Goal: Use online tool/utility: Utilize a website feature to perform a specific function

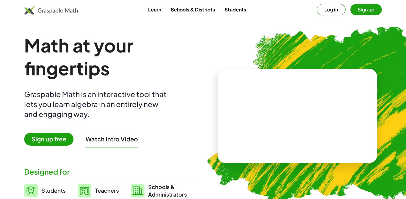
click at [165, 56] on h1 "Math at your fingertips" at bounding box center [108, 57] width 169 height 46
click at [56, 140] on span "Sign up free" at bounding box center [48, 139] width 49 height 13
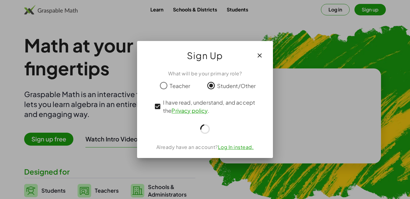
click at [202, 128] on circle at bounding box center [205, 130] width 10 height 10
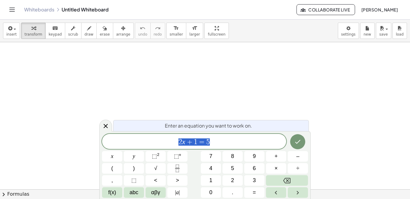
scroll to position [30, 0]
click at [319, 75] on div at bounding box center [205, 179] width 410 height 334
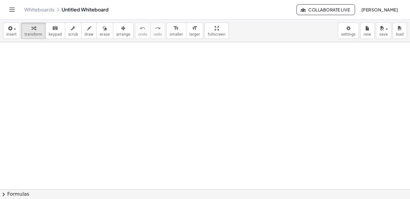
drag, startPoint x: 232, startPoint y: 126, endPoint x: 266, endPoint y: 45, distance: 87.9
click at [232, 126] on div at bounding box center [205, 179] width 410 height 334
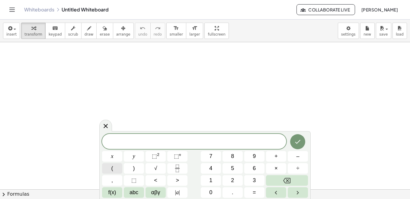
click at [118, 167] on button "(" at bounding box center [112, 168] width 20 height 11
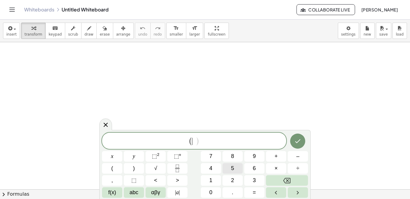
click at [229, 166] on button "5" at bounding box center [233, 168] width 20 height 11
click at [155, 155] on span "⬚" at bounding box center [154, 157] width 5 height 6
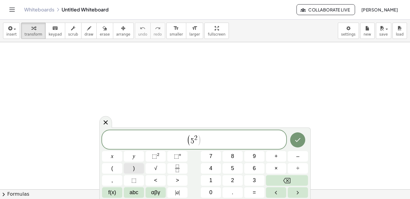
click at [132, 168] on button ")" at bounding box center [134, 168] width 20 height 11
click at [178, 159] on span "⬚" at bounding box center [176, 157] width 5 height 6
click at [234, 159] on span "8" at bounding box center [232, 157] width 3 height 8
click at [301, 141] on icon "Done" at bounding box center [297, 140] width 7 height 7
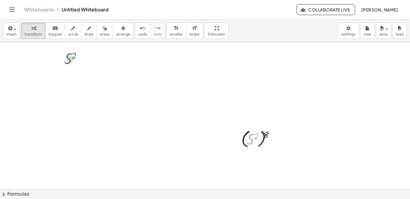
drag, startPoint x: 257, startPoint y: 133, endPoint x: 74, endPoint y: 53, distance: 199.9
click at [74, 53] on div "2 5 ( 5 2 ) 8" at bounding box center [205, 179] width 410 height 334
click at [276, 80] on div at bounding box center [275, 79] width 7 height 7
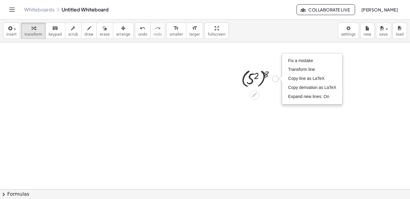
click at [276, 80] on div "Fix a mistake Transform line Copy line as LaTeX Copy derivation as LaTeX Expand…" at bounding box center [275, 79] width 7 height 7
drag, startPoint x: 250, startPoint y: 78, endPoint x: 254, endPoint y: 95, distance: 17.4
click at [258, 79] on div at bounding box center [259, 78] width 43 height 22
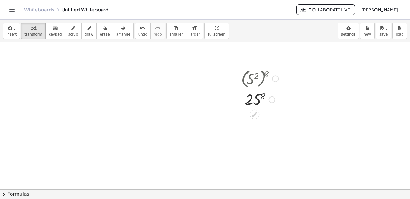
click at [257, 98] on div at bounding box center [259, 99] width 43 height 20
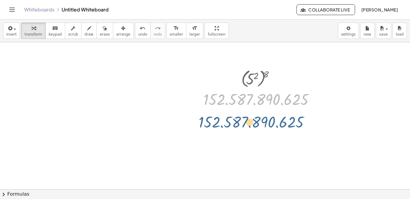
drag, startPoint x: 249, startPoint y: 99, endPoint x: 243, endPoint y: 125, distance: 26.7
click at [243, 125] on div "( 5 2 ) 8 25 8 152.587.890.625 152.587.890.625 Fix a mistake Transform line Cop…" at bounding box center [205, 119] width 410 height 334
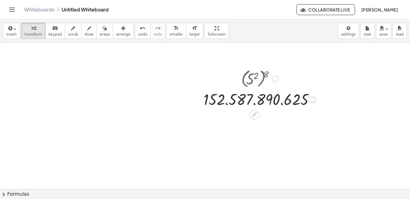
click at [251, 86] on div at bounding box center [260, 78] width 119 height 22
click at [251, 81] on div at bounding box center [260, 78] width 119 height 22
click at [254, 76] on div at bounding box center [260, 78] width 119 height 22
drag, startPoint x: 310, startPoint y: 100, endPoint x: 308, endPoint y: 104, distance: 4.6
click at [255, 100] on div "152.587.890.625 Fix a mistake Transform line Copy line as LaTeX Copy derivation…" at bounding box center [255, 100] width 0 height 0
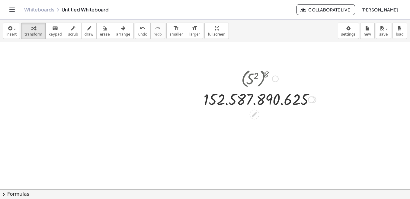
click at [312, 102] on div at bounding box center [311, 100] width 7 height 7
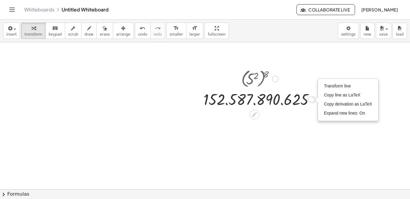
click at [311, 100] on div "Transform line Copy line as LaTeX Copy derivation as LaTeX Expand new lines: On" at bounding box center [311, 100] width 7 height 7
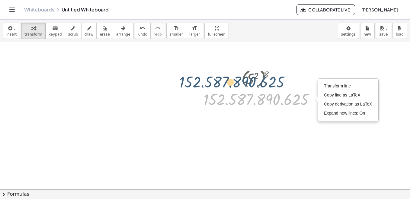
drag, startPoint x: 295, startPoint y: 99, endPoint x: 261, endPoint y: 77, distance: 40.6
click at [255, 79] on div "( 5 2 ) 8 25 8 152.587.890.625 152.587.890.625 Fix a mistake Transform line Cop…" at bounding box center [255, 79] width 0 height 0
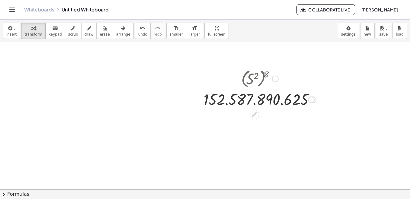
click at [258, 76] on div at bounding box center [260, 78] width 119 height 22
click at [256, 94] on div at bounding box center [260, 99] width 119 height 20
drag, startPoint x: 247, startPoint y: 110, endPoint x: 247, endPoint y: 115, distance: 5.7
click at [247, 110] on div "( 5 2 ) 8 25 8 152.587.890.625 Fix a mistake Transform line Copy line as LaTeX …" at bounding box center [258, 88] width 126 height 45
click at [255, 116] on icon at bounding box center [254, 115] width 6 height 6
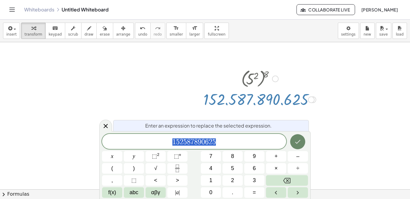
click at [294, 141] on icon "Done" at bounding box center [297, 141] width 7 height 7
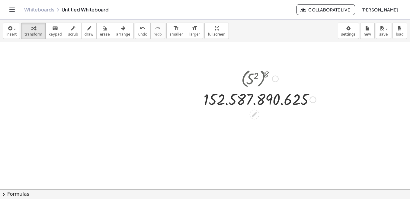
click at [250, 70] on div at bounding box center [260, 78] width 119 height 22
click at [138, 35] on span "undo" at bounding box center [142, 34] width 9 height 4
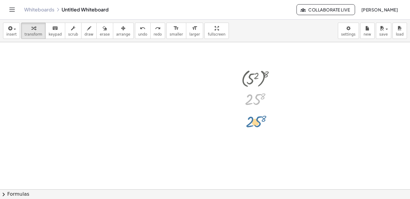
drag, startPoint x: 255, startPoint y: 100, endPoint x: 256, endPoint y: 124, distance: 23.9
drag, startPoint x: 256, startPoint y: 101, endPoint x: 274, endPoint y: 99, distance: 17.9
click at [274, 99] on div at bounding box center [259, 99] width 43 height 20
click at [257, 99] on div at bounding box center [259, 99] width 43 height 20
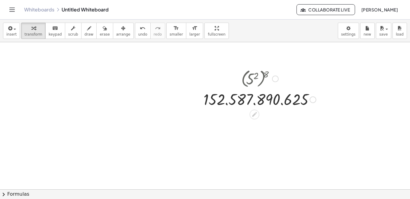
click at [257, 99] on div at bounding box center [260, 99] width 119 height 20
click at [251, 104] on div at bounding box center [260, 99] width 119 height 20
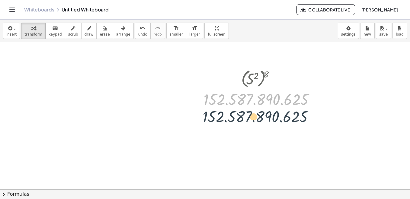
drag, startPoint x: 248, startPoint y: 90, endPoint x: 247, endPoint y: 111, distance: 21.5
click at [247, 111] on div "( 5 2 ) 8 25 8 152.587.890.625 152.587.890.625" at bounding box center [205, 119] width 410 height 334
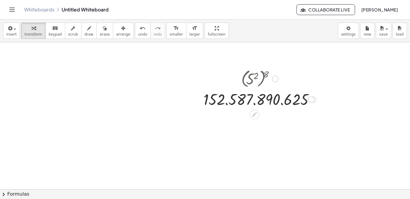
click at [251, 79] on div at bounding box center [260, 78] width 119 height 22
click at [267, 79] on div at bounding box center [260, 78] width 119 height 22
click at [275, 77] on div at bounding box center [275, 79] width 7 height 7
click at [270, 110] on div "( 5 2 ) 8 Go back to this line Copy line as LaTeX Copy derivation as LaTeX 25 8…" at bounding box center [258, 88] width 126 height 45
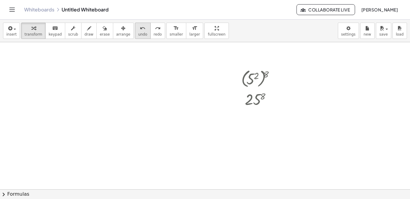
click at [138, 32] on span "undo" at bounding box center [142, 34] width 9 height 4
click at [249, 75] on div at bounding box center [259, 78] width 43 height 22
click at [257, 100] on div at bounding box center [259, 99] width 43 height 20
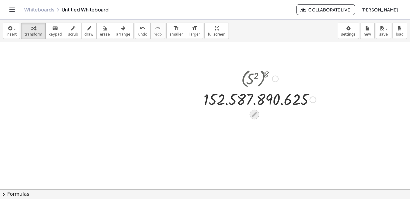
click at [255, 116] on icon at bounding box center [254, 115] width 6 height 6
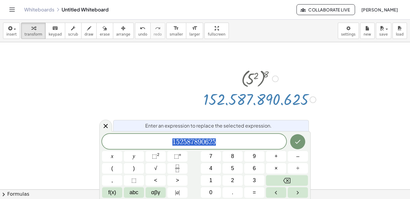
click at [320, 116] on div at bounding box center [205, 119] width 410 height 334
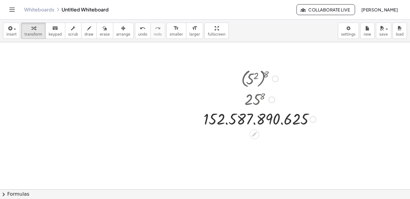
drag, startPoint x: 312, startPoint y: 99, endPoint x: 297, endPoint y: 131, distance: 36.2
click at [297, 133] on div "( 5 2 ) 8 25 8 152.587.890.625 Go back to this line Copy line as LaTeX Copy der…" at bounding box center [205, 119] width 410 height 334
click at [100, 32] on button "erase" at bounding box center [104, 31] width 17 height 16
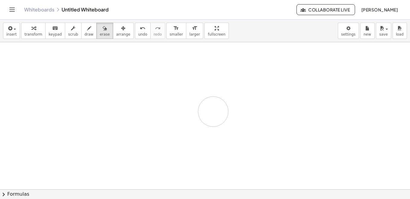
drag, startPoint x: 247, startPoint y: 79, endPoint x: 216, endPoint y: 105, distance: 40.4
click at [215, 113] on div at bounding box center [205, 119] width 410 height 334
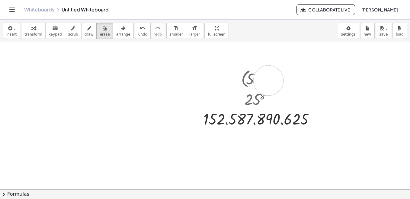
click at [269, 81] on div at bounding box center [205, 119] width 410 height 334
click at [100, 31] on div "button" at bounding box center [105, 27] width 10 height 7
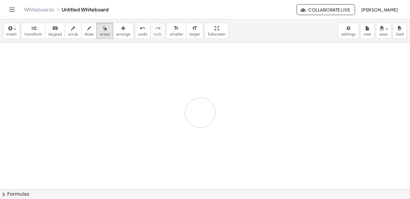
drag, startPoint x: 240, startPoint y: 73, endPoint x: 209, endPoint y: 118, distance: 54.1
click at [210, 119] on div at bounding box center [205, 119] width 410 height 334
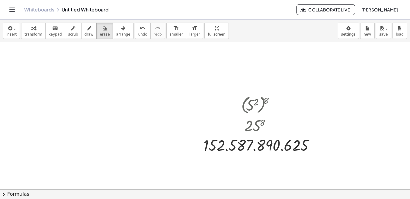
scroll to position [60, 0]
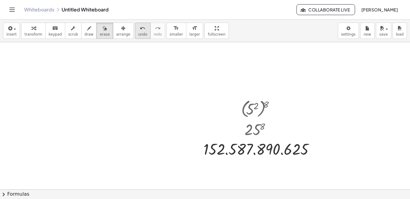
click at [138, 32] on div "undo undo redo redo" at bounding box center [150, 31] width 30 height 16
click at [137, 33] on button "undo undo" at bounding box center [143, 31] width 16 height 16
click at [136, 34] on button "undo undo" at bounding box center [143, 31] width 16 height 16
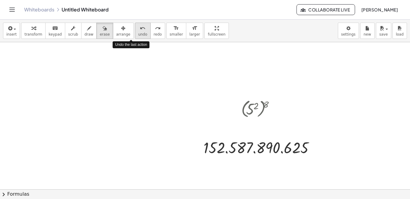
click at [136, 34] on button "undo undo" at bounding box center [143, 31] width 16 height 16
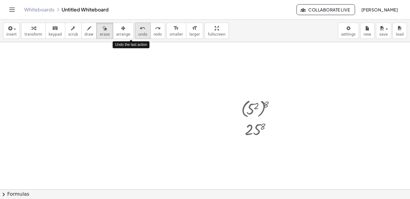
click at [136, 34] on button "undo undo" at bounding box center [143, 31] width 16 height 16
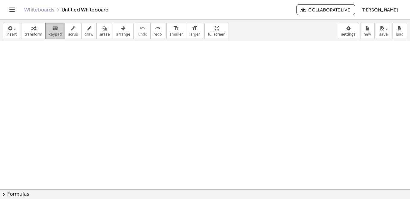
click at [55, 35] on span "keypad" at bounding box center [55, 34] width 13 height 4
click at [49, 31] on div "keyboard" at bounding box center [55, 27] width 13 height 7
click at [87, 31] on icon "button" at bounding box center [89, 28] width 4 height 7
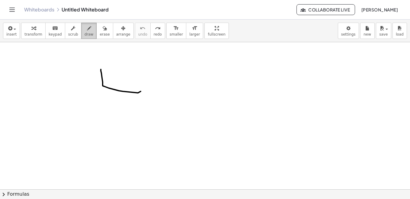
drag, startPoint x: 101, startPoint y: 70, endPoint x: 82, endPoint y: 31, distance: 43.2
click at [130, 80] on div at bounding box center [205, 189] width 410 height 295
click at [49, 35] on span "keypad" at bounding box center [55, 34] width 13 height 4
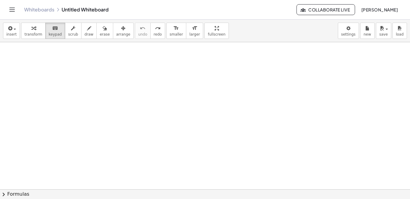
click at [124, 107] on div at bounding box center [205, 189] width 410 height 295
click at [206, 42] on div "insert select one: Math Expression Function Text Youtube Video Graphing Geometr…" at bounding box center [205, 31] width 410 height 23
click at [67, 10] on div "Whiteboards Untitled Whiteboard" at bounding box center [160, 10] width 273 height 6
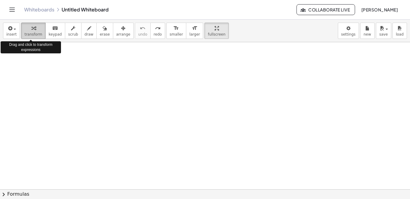
click at [24, 34] on span "transform" at bounding box center [33, 34] width 18 height 4
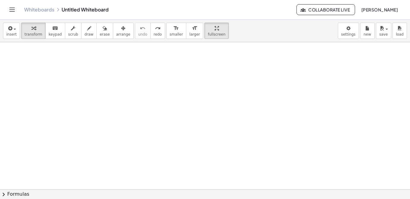
click at [1, 30] on div "insert select one: Math Expression Function Text Youtube Video Graphing Geometr…" at bounding box center [205, 31] width 410 height 23
click at [8, 30] on icon "button" at bounding box center [9, 28] width 5 height 7
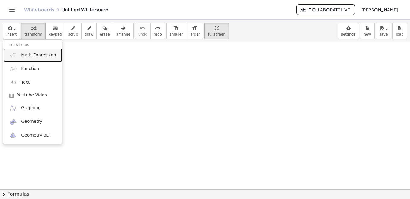
click at [28, 54] on span "Math Expression" at bounding box center [38, 55] width 35 height 6
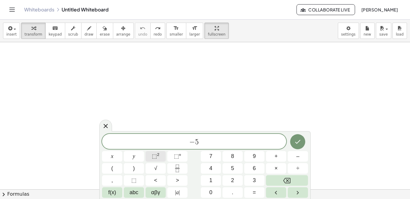
click at [157, 157] on span "⬚" at bounding box center [154, 157] width 5 height 6
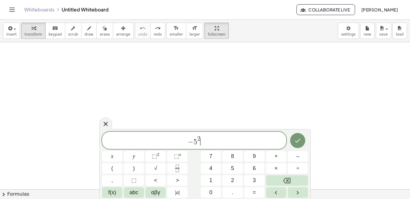
click at [202, 136] on span "− 5 2 ​" at bounding box center [194, 141] width 184 height 11
click at [198, 138] on span "2" at bounding box center [198, 139] width 3 height 7
click at [199, 138] on span "2" at bounding box center [198, 139] width 3 height 7
click at [200, 145] on span "− 5 5 ​" at bounding box center [194, 141] width 184 height 11
click at [201, 144] on span "− 5 5 ​" at bounding box center [194, 141] width 184 height 11
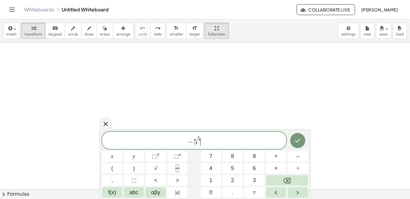
click at [201, 144] on span "− 5 5 ​" at bounding box center [194, 141] width 184 height 11
click at [198, 142] on span "5" at bounding box center [198, 139] width 3 height 7
click at [197, 141] on span "5" at bounding box center [198, 139] width 3 height 7
click at [197, 144] on span "− 5 ​ 5" at bounding box center [194, 141] width 184 height 11
click at [210, 141] on span "− 5 X 5 ​" at bounding box center [194, 141] width 184 height 11
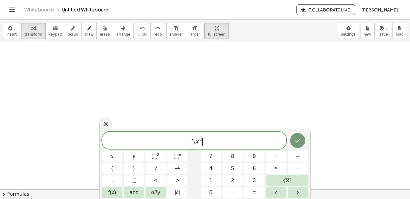
click at [209, 139] on span "− 5 X 5 ​" at bounding box center [194, 141] width 184 height 11
click at [205, 138] on span "− 5 X 5 ​" at bounding box center [194, 141] width 184 height 11
click at [204, 140] on span "− 5 X 5 ​" at bounding box center [194, 141] width 184 height 11
click at [115, 155] on button "x" at bounding box center [112, 156] width 20 height 11
click at [191, 141] on var "X" at bounding box center [189, 142] width 5 height 8
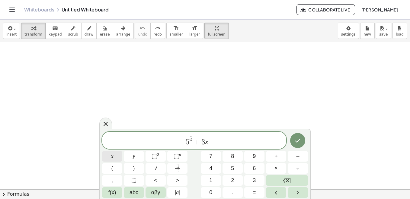
click at [112, 156] on span "x" at bounding box center [112, 157] width 2 height 8
click at [212, 141] on span "− 5 x 5 + 3 x ​" at bounding box center [194, 141] width 184 height 11
click at [160, 155] on button "⬚ 2" at bounding box center [156, 156] width 20 height 11
click at [298, 157] on span "–" at bounding box center [297, 157] width 3 height 8
click at [180, 167] on icon "Fraction" at bounding box center [178, 169] width 8 height 8
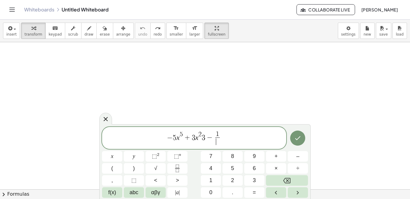
click at [219, 141] on span "​" at bounding box center [217, 142] width 5 height 8
click at [225, 138] on span "− 5 x 5 + 3 x 2 3 − 1 3 ​ ​" at bounding box center [194, 139] width 184 height 16
click at [274, 166] on button "×" at bounding box center [276, 168] width 20 height 11
click at [222, 137] on span "− 5 x 5 + 3 x 2 3 − 1 3 ​ ​" at bounding box center [194, 139] width 184 height 16
click at [114, 156] on button "x" at bounding box center [112, 156] width 20 height 11
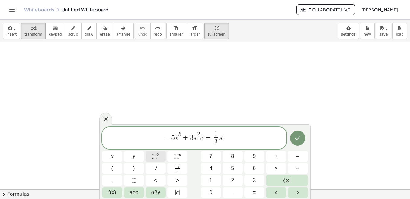
click at [155, 155] on span "⬚" at bounding box center [154, 157] width 5 height 6
click at [227, 140] on span "− 5 x 5 + 3 x 2 3 − 1 3 ​ x 2 ​" at bounding box center [194, 139] width 184 height 16
click at [225, 141] on span "− 5 x 5 + 3 x 2 3 − 1 3 ​ x 2 ​" at bounding box center [194, 139] width 184 height 16
click at [224, 143] on span "− 5 x 5 + 3 x 2 3 − 1 3 ​ x 2" at bounding box center [194, 139] width 184 height 16
click at [226, 143] on span "− 5 x 5 + 3 x 2 3 − 1 3 ​ x 2 ​" at bounding box center [194, 139] width 184 height 16
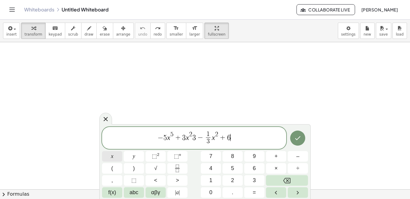
click at [108, 157] on button "x" at bounding box center [112, 156] width 20 height 11
click at [182, 170] on button "Fraction" at bounding box center [177, 168] width 20 height 11
click at [236, 143] on span "​" at bounding box center [237, 142] width 5 height 8
click at [293, 139] on button "Done" at bounding box center [297, 138] width 15 height 15
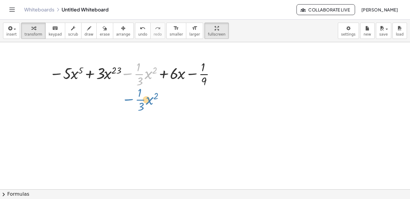
drag, startPoint x: 134, startPoint y: 73, endPoint x: 134, endPoint y: 99, distance: 25.7
click at [134, 99] on div "− · · 1 · 3 · x 2 − · 5 · x 5 + · 3 · x 23 − · · 1 · 3 · x 2 + · 6 · x − · 1 · 9" at bounding box center [205, 189] width 410 height 295
drag, startPoint x: 214, startPoint y: 75, endPoint x: 125, endPoint y: 118, distance: 98.5
click at [125, 118] on div "− · 5 · x 5 + · 3 · x 23 − · · 1 · 3 · x 2 + · 6 · x − · 1 · 9" at bounding box center [205, 189] width 410 height 295
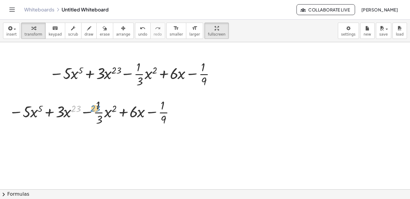
drag, startPoint x: 75, startPoint y: 118, endPoint x: 94, endPoint y: 117, distance: 19.3
click at [94, 117] on div at bounding box center [93, 112] width 174 height 30
click at [92, 132] on icon at bounding box center [90, 133] width 6 height 6
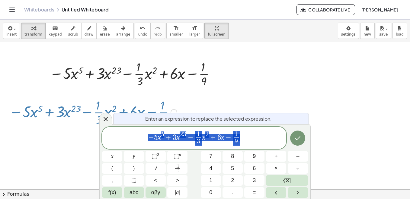
click at [304, 113] on div "Enter an expression to replace the selected expression." at bounding box center [211, 118] width 196 height 11
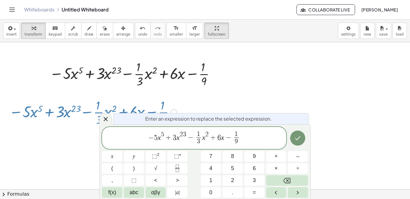
click at [231, 93] on div at bounding box center [205, 189] width 410 height 295
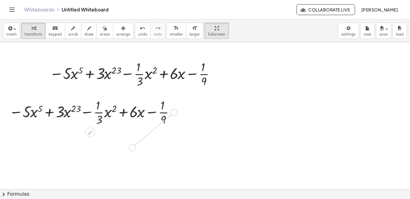
drag, startPoint x: 172, startPoint y: 115, endPoint x: 133, endPoint y: 152, distance: 53.9
click at [133, 152] on div "− · 5 · x 5 + · 3 · x 23 − · · 1 · 3 · x 2 + · 6 · x − · 1 · 9 − · 5 · x 5 + · …" at bounding box center [205, 189] width 410 height 295
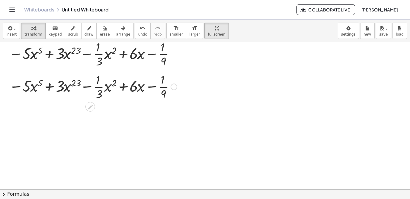
scroll to position [60, 0]
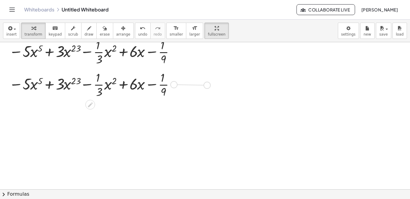
drag, startPoint x: 173, startPoint y: 88, endPoint x: 214, endPoint y: 89, distance: 40.5
click at [214, 89] on div "− · 5 · x 5 + · 3 · x 23 − · · 1 · 3 · x 2 + · 6 · x − · 1 · 9 − · 5 · x 5 + · …" at bounding box center [205, 129] width 410 height 295
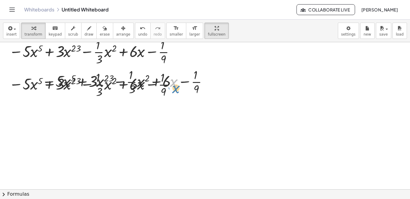
click at [176, 89] on div at bounding box center [126, 81] width 174 height 30
click at [140, 28] on icon "undo" at bounding box center [143, 28] width 6 height 7
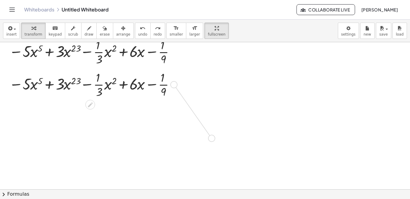
drag, startPoint x: 193, startPoint y: 92, endPoint x: 214, endPoint y: 140, distance: 53.2
click at [214, 140] on div "− · 5 · x 5 + · 3 · x 23 − · · 1 · 3 · x 2 + · 6 · x − · 1 · 9 − · 5 · x 5 + · …" at bounding box center [205, 129] width 410 height 295
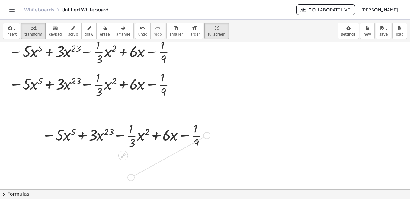
drag, startPoint x: 206, startPoint y: 135, endPoint x: 131, endPoint y: 178, distance: 86.6
click at [131, 178] on div "− · 5 · x 5 + · 3 · x 23 − · · 1 · 3 · x 2 + · 6 · x − · 1 · 9 − · 5 · x 5 + · …" at bounding box center [205, 129] width 410 height 295
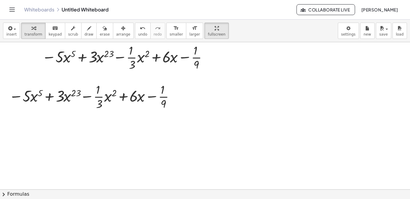
scroll to position [147, 0]
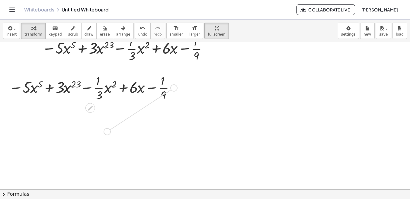
drag, startPoint x: 173, startPoint y: 89, endPoint x: 108, endPoint y: 134, distance: 79.4
click at [108, 134] on div "− · 5 · x 5 + · 3 · x 23 − · · 1 · 3 · x 2 + · 6 · x − · 1 · 9 − · 5 · x 5 + · …" at bounding box center [205, 116] width 410 height 442
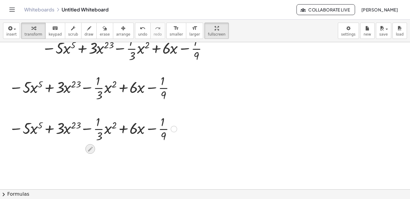
click at [90, 148] on icon at bounding box center [90, 149] width 6 height 6
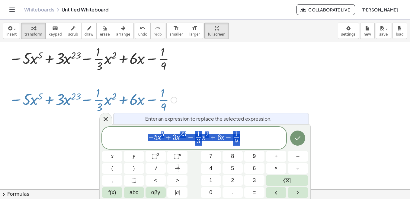
click at [281, 69] on div at bounding box center [205, 87] width 410 height 442
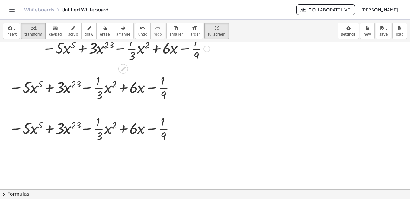
scroll to position [0, 0]
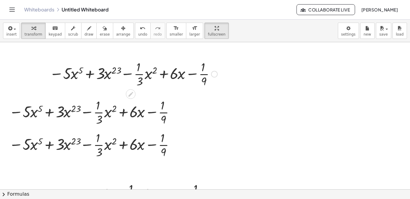
click at [117, 71] on div at bounding box center [134, 74] width 174 height 30
click at [138, 34] on span "undo" at bounding box center [142, 34] width 9 height 4
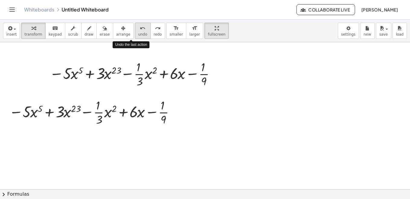
click at [138, 34] on span "undo" at bounding box center [142, 34] width 9 height 4
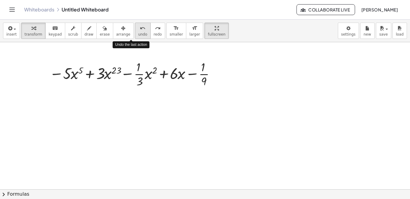
click at [138, 34] on span "undo" at bounding box center [142, 34] width 9 height 4
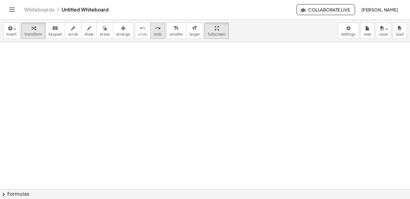
click at [154, 33] on span "redo" at bounding box center [158, 34] width 8 height 4
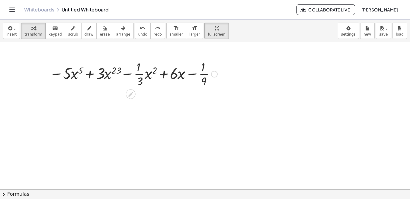
click at [117, 71] on div at bounding box center [134, 74] width 174 height 30
click at [108, 79] on div at bounding box center [134, 74] width 174 height 30
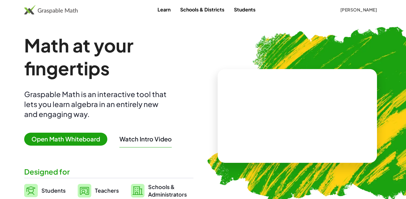
click at [83, 139] on span "Open Math Whiteboard" at bounding box center [65, 139] width 83 height 13
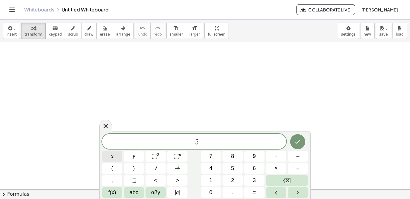
click at [113, 157] on span "x" at bounding box center [112, 157] width 2 height 8
click at [156, 152] on button "⬚ 2" at bounding box center [156, 156] width 20 height 11
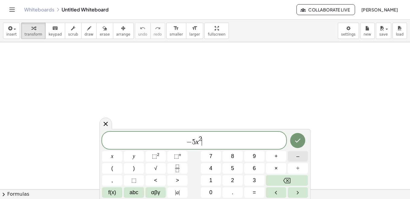
click at [296, 155] on button "–" at bounding box center [298, 156] width 20 height 11
click at [235, 168] on button "5" at bounding box center [233, 168] width 20 height 11
click at [115, 156] on button "x" at bounding box center [112, 156] width 20 height 11
click at [299, 158] on span "–" at bounding box center [297, 157] width 3 height 8
click at [255, 179] on span "3" at bounding box center [254, 181] width 3 height 8
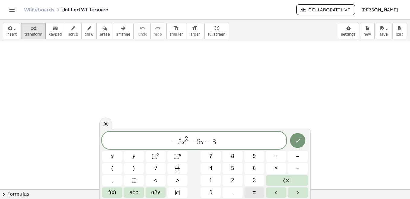
click at [257, 191] on button "=" at bounding box center [254, 193] width 20 height 11
click at [300, 139] on icon "Done" at bounding box center [297, 140] width 7 height 7
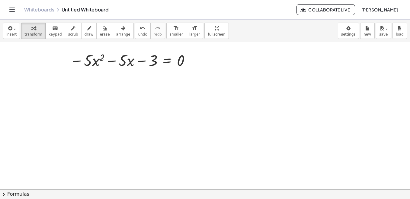
scroll to position [91, 0]
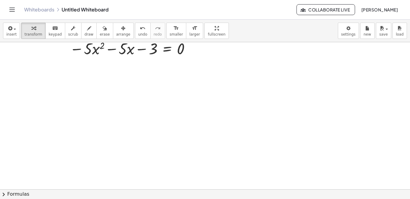
click at [18, 198] on button "chevron_right Formulas" at bounding box center [205, 195] width 410 height 10
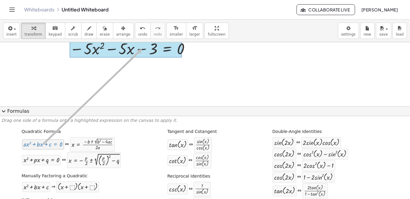
drag, startPoint x: 54, startPoint y: 146, endPoint x: 141, endPoint y: 49, distance: 129.9
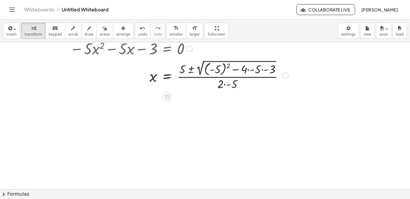
scroll to position [60, 0]
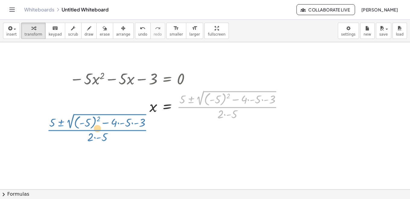
drag, startPoint x: 230, startPoint y: 106, endPoint x: 102, endPoint y: 125, distance: 128.7
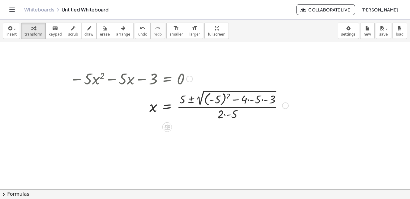
click at [227, 99] on div at bounding box center [179, 105] width 225 height 33
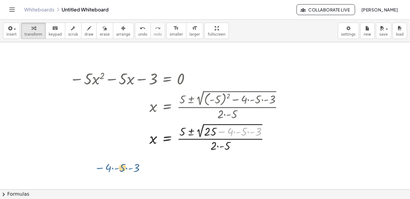
drag, startPoint x: 226, startPoint y: 135, endPoint x: 105, endPoint y: 170, distance: 126.6
click at [104, 171] on div "− · 5 · x 2 − · 5 · x − 3 = 0 x = · ( + 5 ± 2 √ ( + ( - 5 ) 2 − · 4 · - 5 · - 3…" at bounding box center [205, 149] width 410 height 334
click at [201, 134] on div at bounding box center [179, 138] width 225 height 32
click at [185, 136] on div at bounding box center [179, 138] width 225 height 32
drag, startPoint x: 185, startPoint y: 139, endPoint x: 180, endPoint y: 141, distance: 6.2
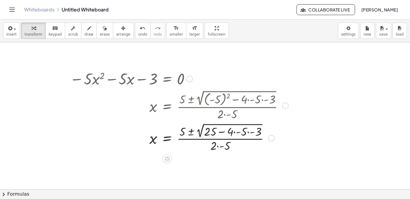
click at [186, 139] on div at bounding box center [179, 138] width 225 height 32
click at [168, 136] on div at bounding box center [179, 138] width 225 height 32
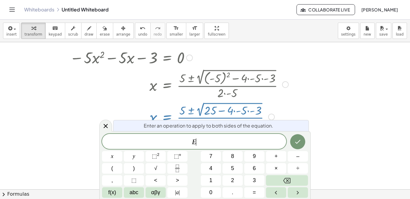
scroll to position [82, 0]
click at [325, 119] on div at bounding box center [205, 127] width 410 height 334
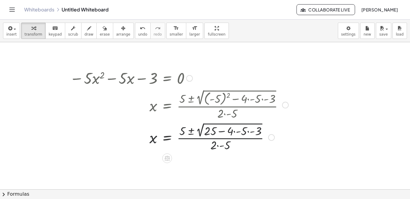
scroll to position [60, 0]
click at [274, 138] on div at bounding box center [271, 138] width 7 height 7
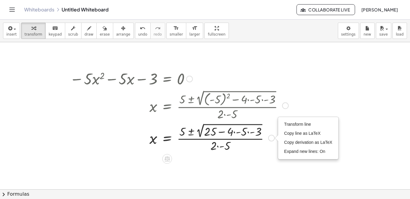
click at [271, 138] on div "Transform line Copy line as LaTeX Copy derivation as LaTeX Expand new lines: On" at bounding box center [271, 138] width 7 height 7
click at [165, 160] on icon at bounding box center [167, 159] width 5 height 5
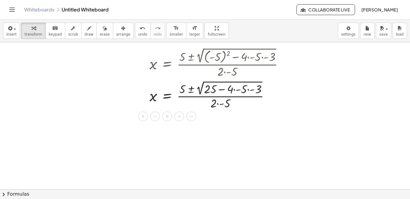
scroll to position [121, 0]
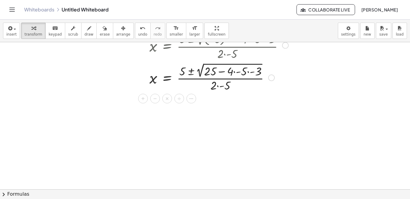
click at [211, 83] on div at bounding box center [179, 77] width 225 height 32
click at [205, 78] on div at bounding box center [179, 77] width 225 height 32
click at [216, 63] on div at bounding box center [179, 77] width 225 height 32
click at [237, 175] on div at bounding box center [205, 88] width 410 height 334
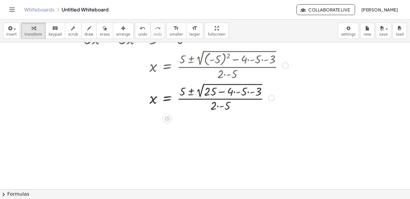
scroll to position [91, 0]
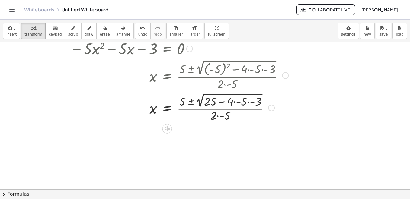
click at [195, 100] on div at bounding box center [179, 108] width 225 height 32
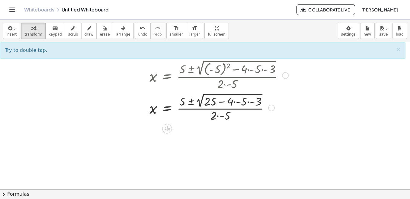
click at [210, 97] on div at bounding box center [179, 108] width 225 height 32
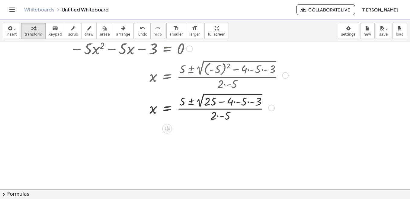
click at [210, 97] on div at bounding box center [179, 108] width 225 height 32
click at [206, 109] on div at bounding box center [179, 108] width 225 height 32
click at [206, 107] on div at bounding box center [179, 108] width 225 height 32
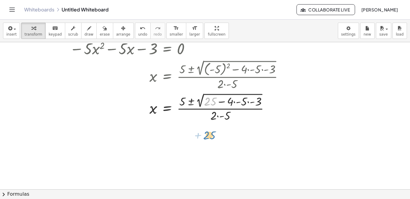
drag, startPoint x: 207, startPoint y: 104, endPoint x: 206, endPoint y: 138, distance: 33.9
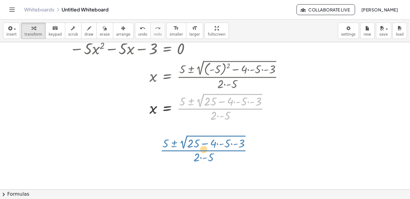
drag, startPoint x: 211, startPoint y: 109, endPoint x: 194, endPoint y: 151, distance: 45.1
click at [194, 151] on div "− · 5 · x 2 − · 5 · x − 3 = 0 x = · ( + 5 ± 2 √ ( + ( - 5 ) 2 − · 4 · - 5 · - 3…" at bounding box center [205, 119] width 410 height 334
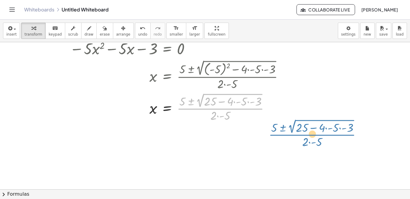
drag, startPoint x: 214, startPoint y: 110, endPoint x: 305, endPoint y: 136, distance: 95.3
click at [305, 136] on div "− · 5 · x 2 − · 5 · x − 3 = 0 x = · ( + 5 ± 2 √ ( + ( - 5 ) 2 − · 4 · - 5 · - 3…" at bounding box center [205, 119] width 410 height 334
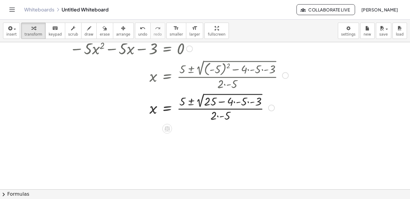
click at [271, 108] on div "Transform line Copy line as LaTeX Copy derivation as LaTeX Expand new lines: On" at bounding box center [271, 108] width 7 height 7
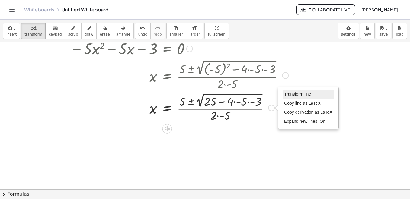
click at [293, 94] on span "Transform line" at bounding box center [297, 94] width 27 height 5
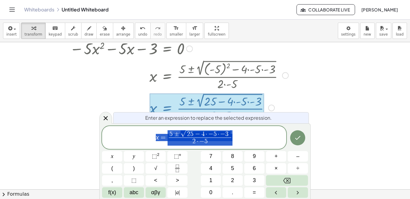
drag, startPoint x: 301, startPoint y: 111, endPoint x: 295, endPoint y: 111, distance: 5.8
click at [302, 111] on div at bounding box center [205, 119] width 410 height 334
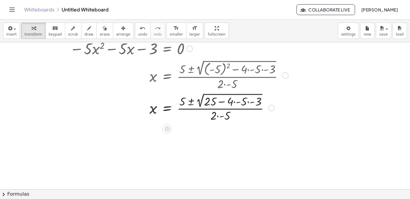
click at [272, 108] on div "Transform line Copy line as LaTeX Copy derivation as LaTeX Expand new lines: On" at bounding box center [271, 108] width 7 height 7
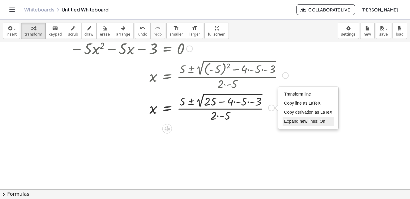
click at [290, 120] on span "Expand new lines: On" at bounding box center [304, 121] width 41 height 5
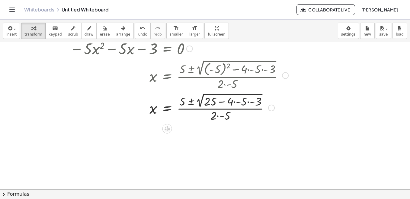
click at [247, 108] on div at bounding box center [179, 108] width 225 height 32
drag, startPoint x: 235, startPoint y: 100, endPoint x: 208, endPoint y: 148, distance: 54.9
click at [216, 111] on div at bounding box center [179, 108] width 225 height 32
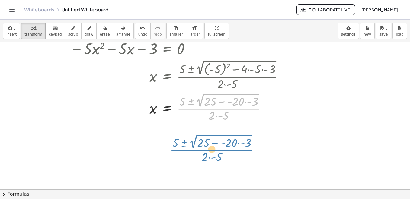
drag, startPoint x: 216, startPoint y: 109, endPoint x: 209, endPoint y: 151, distance: 42.0
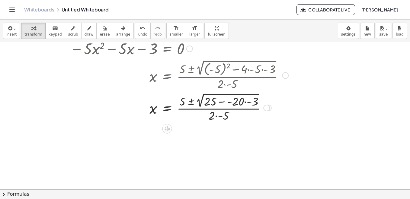
click at [220, 109] on div at bounding box center [179, 108] width 225 height 32
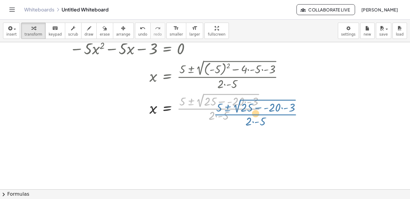
drag, startPoint x: 220, startPoint y: 108, endPoint x: 218, endPoint y: 102, distance: 6.4
click at [253, 113] on div at bounding box center [179, 108] width 225 height 32
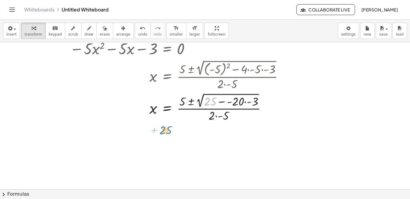
drag, startPoint x: 205, startPoint y: 104, endPoint x: 167, endPoint y: 128, distance: 44.7
drag, startPoint x: 217, startPoint y: 101, endPoint x: 214, endPoint y: 115, distance: 13.8
click at [214, 115] on div at bounding box center [179, 108] width 225 height 32
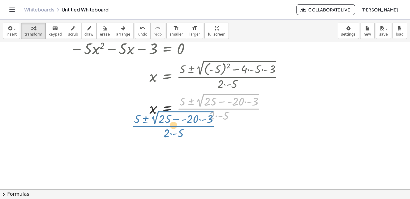
drag, startPoint x: 213, startPoint y: 110, endPoint x: 168, endPoint y: 128, distance: 48.9
click at [168, 128] on div "− · 5 · x 2 − · 5 · x − 3 = 0 x = · ( + 5 ± 2 √ ( + ( - 5 ) 2 − · 4 · - 5 · - 3…" at bounding box center [205, 119] width 410 height 334
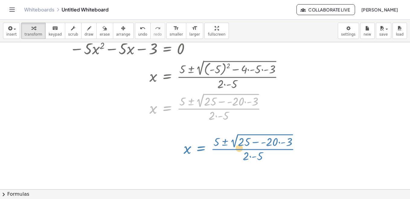
drag, startPoint x: 158, startPoint y: 110, endPoint x: 193, endPoint y: 152, distance: 53.7
click at [193, 151] on div "− · 5 · x 2 − · 5 · x − 3 = 0 x = · ( + 5 ± 2 √ ( + ( - 5 ) 2 − · 4 · - 5 · - 3…" at bounding box center [205, 119] width 410 height 334
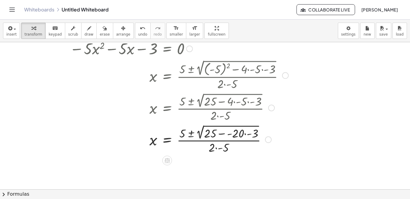
drag, startPoint x: 270, startPoint y: 108, endPoint x: 244, endPoint y: 158, distance: 56.0
click at [244, 158] on div "− · 5 · x 2 − · 5 · x − 3 = 0 x = · ( + 5 ± 2 √ ( + ( - 5 ) 2 − · 4 · - 5 · - 3…" at bounding box center [205, 119] width 410 height 334
drag, startPoint x: 270, startPoint y: 139, endPoint x: 268, endPoint y: 132, distance: 7.5
click at [265, 159] on div "− · 5 · x 2 − · 5 · x − 3 = 0 x = · ( + 5 ± 2 √ ( + ( - 5 ) 2 − · 4 · - 5 · - 3…" at bounding box center [205, 119] width 410 height 334
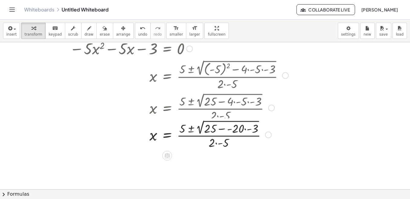
drag, startPoint x: 268, startPoint y: 139, endPoint x: 266, endPoint y: 137, distance: 3.4
click at [266, 146] on div "− · 5 · x 2 − · 5 · x − 3 = 0 x = · ( + 5 ± 2 √ ( + ( - 5 ) 2 − · 4 · - 5 · - 3…" at bounding box center [205, 119] width 410 height 334
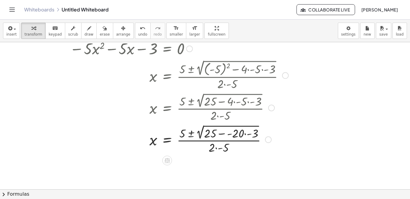
drag, startPoint x: 268, startPoint y: 139, endPoint x: 264, endPoint y: 151, distance: 12.9
click at [267, 162] on div "− · 5 · x 2 − · 5 · x − 3 = 0 x = · ( + 5 ± 2 √ ( + ( - 5 ) 2 − · 4 · - 5 · - 3…" at bounding box center [205, 119] width 410 height 334
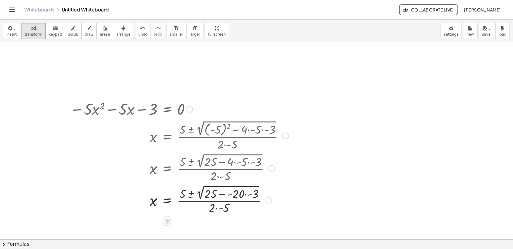
scroll to position [68, 0]
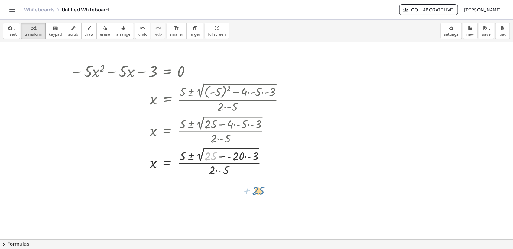
drag, startPoint x: 213, startPoint y: 161, endPoint x: 260, endPoint y: 164, distance: 47.0
click at [290, 183] on div "− · 5 · x 2 − · 5 · x − 3 = 0 x = · ( + 5 ± 2 √ ( + ( - 5 ) 2 − · 4 · - 5 · - 3…" at bounding box center [256, 171] width 513 height 395
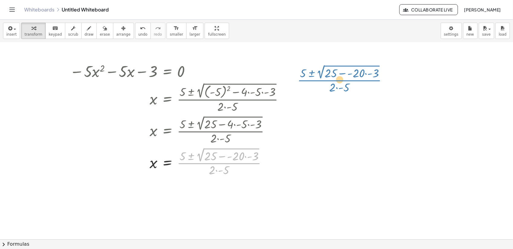
drag, startPoint x: 248, startPoint y: 163, endPoint x: 369, endPoint y: 79, distance: 147.2
click at [369, 79] on div "− · 5 · x 2 − · 5 · x − 3 = 0 x = · ( + 5 ± 2 √ ( + ( - 5 ) 2 − · 4 · - 5 · - 3…" at bounding box center [256, 171] width 513 height 395
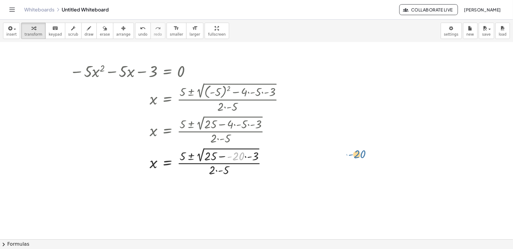
drag, startPoint x: 239, startPoint y: 159, endPoint x: 242, endPoint y: 173, distance: 13.8
click at [372, 157] on div "− · 5 · x 2 − · 5 · x − 3 = 0 x = · ( + 5 ± 2 √ ( + ( - 5 ) 2 − · 4 · - 5 · - 3…" at bounding box center [256, 171] width 513 height 395
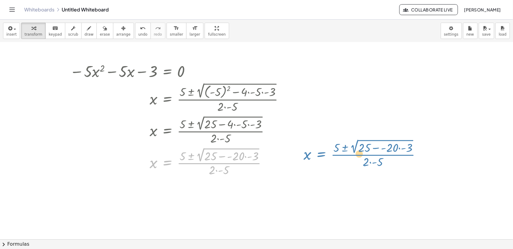
drag, startPoint x: 170, startPoint y: 164, endPoint x: 324, endPoint y: 154, distance: 154.1
click at [324, 154] on div "− · 5 · x 2 − · 5 · x − 3 = 0 x = · ( + 5 ± 2 √ ( + ( - 5 ) 2 − · 4 · - 5 · - 3…" at bounding box center [256, 171] width 513 height 395
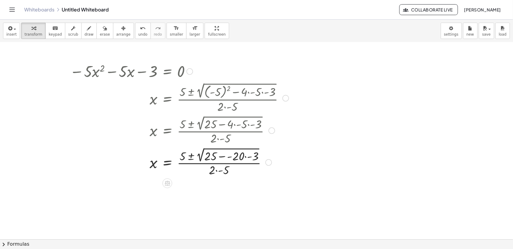
click at [167, 162] on div at bounding box center [179, 162] width 225 height 32
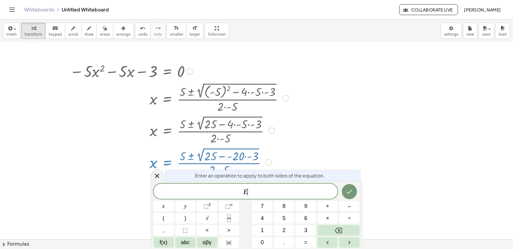
click at [167, 162] on div at bounding box center [179, 162] width 225 height 32
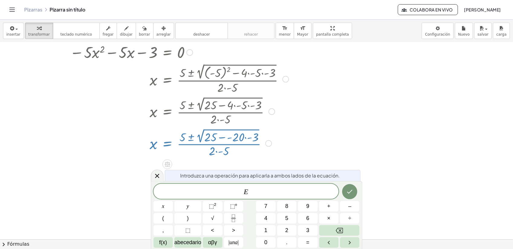
scroll to position [106, 0]
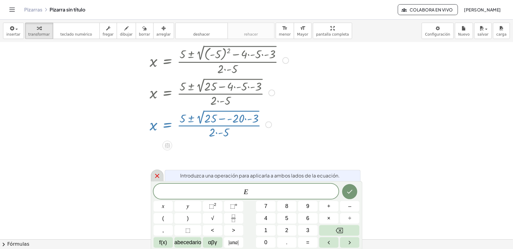
click at [160, 177] on icon at bounding box center [157, 176] width 7 height 7
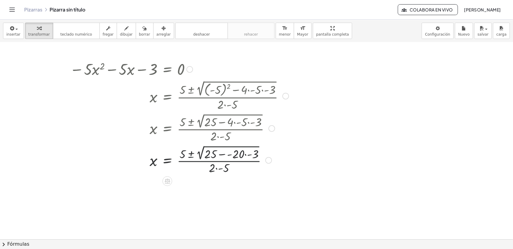
scroll to position [68, 0]
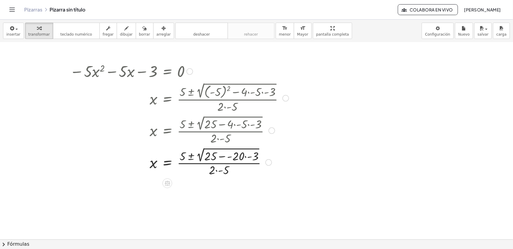
click at [203, 160] on div at bounding box center [179, 162] width 225 height 32
click at [162, 168] on div at bounding box center [179, 162] width 225 height 32
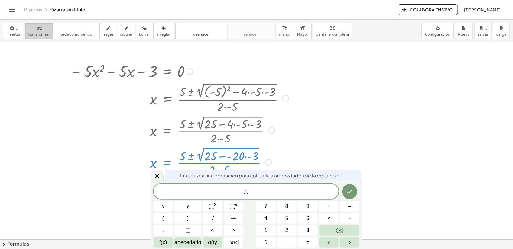
click at [38, 34] on span "transformar" at bounding box center [38, 34] width 21 height 4
drag, startPoint x: 212, startPoint y: 156, endPoint x: 221, endPoint y: 156, distance: 8.2
click at [217, 156] on div at bounding box center [179, 162] width 225 height 32
click at [154, 174] on icon at bounding box center [157, 176] width 7 height 7
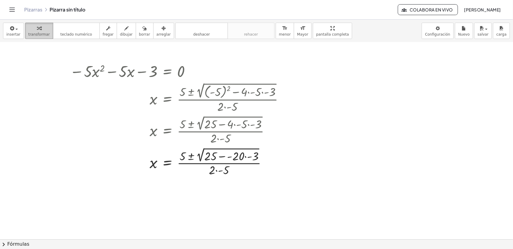
click at [37, 34] on span "transformar" at bounding box center [38, 34] width 21 height 4
drag, startPoint x: 208, startPoint y: 158, endPoint x: 214, endPoint y: 198, distance: 40.9
drag, startPoint x: 215, startPoint y: 157, endPoint x: 150, endPoint y: 171, distance: 65.8
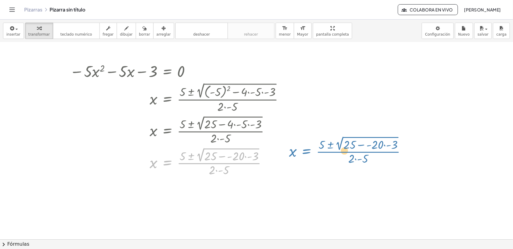
drag, startPoint x: 161, startPoint y: 164, endPoint x: 300, endPoint y: 152, distance: 139.8
click at [300, 152] on div "− · 5 · x 2 − · 5 · x − 3 = 0 x = · ( + 5 ± 2 √ ( + ( - 5 ) 2 − · 4 · - 5 · - 3…" at bounding box center [256, 171] width 513 height 395
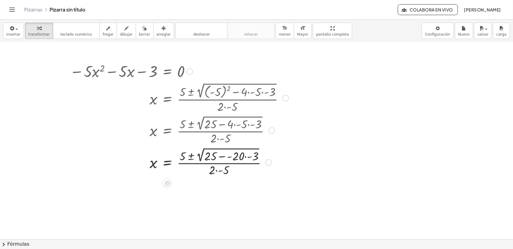
click at [241, 138] on div at bounding box center [179, 130] width 225 height 32
drag, startPoint x: 250, startPoint y: 157, endPoint x: 397, endPoint y: 138, distance: 148.3
click at [198, 162] on div at bounding box center [179, 162] width 225 height 32
click at [146, 180] on div "+" at bounding box center [143, 184] width 10 height 10
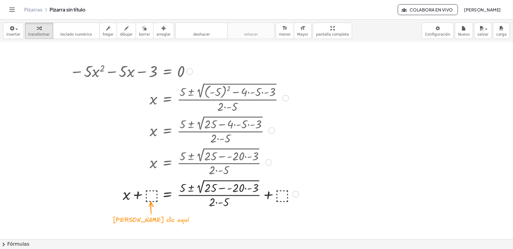
click at [149, 197] on div at bounding box center [184, 194] width 235 height 32
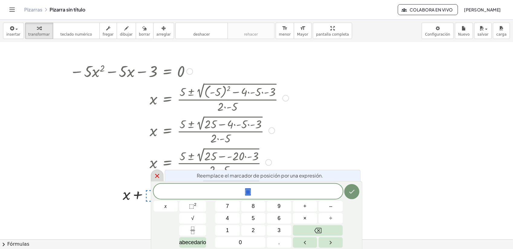
click at [154, 178] on icon at bounding box center [157, 176] width 7 height 7
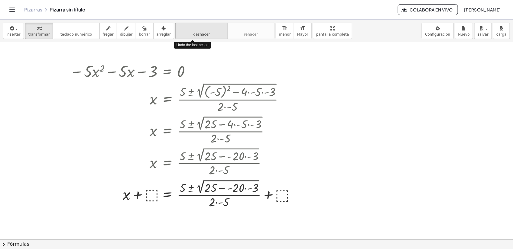
click at [209, 30] on icon "deshacer" at bounding box center [202, 28] width 46 height 7
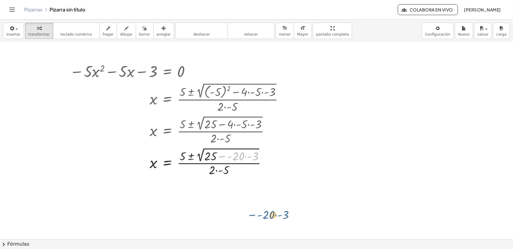
drag, startPoint x: 221, startPoint y: 155, endPoint x: 259, endPoint y: 214, distance: 70.0
click at [259, 199] on div "− · 5 · x 2 − · 5 · x − 3 = 0 x = · ( + 5 ± 2 √ ( + ( - 5 ) 2 − · 4 · - 5 · - 3…" at bounding box center [256, 171] width 513 height 395
click at [244, 163] on div at bounding box center [179, 162] width 225 height 32
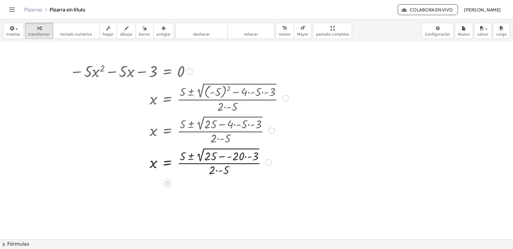
click at [244, 163] on div at bounding box center [179, 162] width 225 height 32
click at [268, 161] on div at bounding box center [268, 163] width 7 height 7
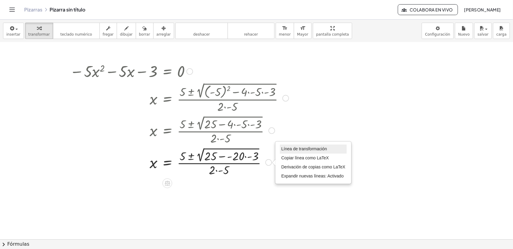
click at [295, 149] on span "Línea de transformación" at bounding box center [304, 149] width 46 height 5
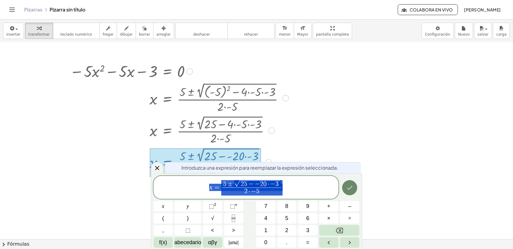
click at [348, 187] on icon "Hecho" at bounding box center [349, 187] width 7 height 7
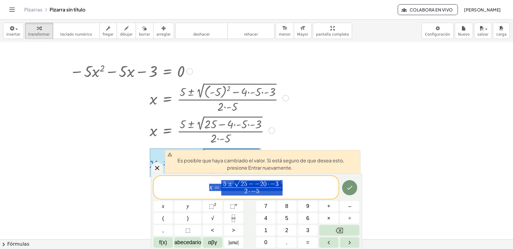
click at [345, 137] on div at bounding box center [256, 171] width 513 height 395
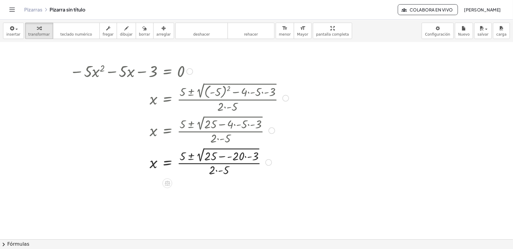
click at [269, 165] on div "Transform line Copy line as LaTeX Copy derivation as LaTeX Expand new lines: On" at bounding box center [268, 163] width 7 height 7
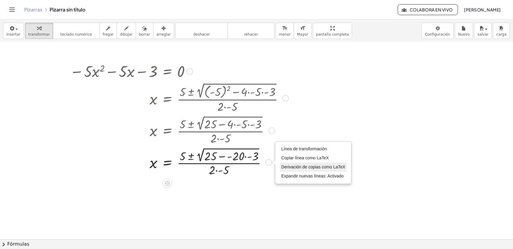
click at [333, 170] on span "Derivación de copias como LaTeX" at bounding box center [313, 167] width 64 height 5
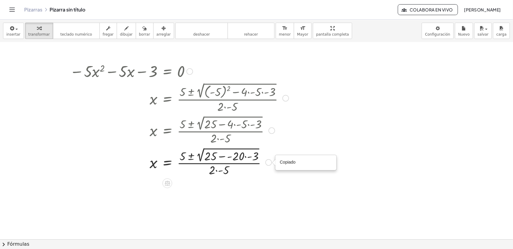
click at [268, 164] on div "Copied done" at bounding box center [268, 163] width 7 height 7
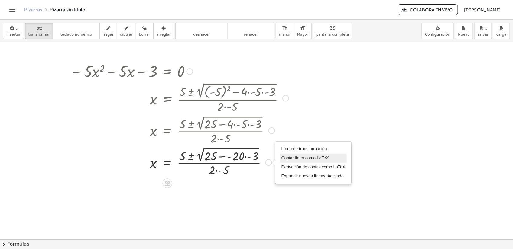
click at [297, 161] on li "Copiar línea como LaTeX" at bounding box center [313, 158] width 67 height 9
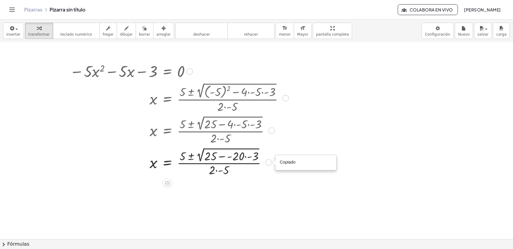
click at [269, 163] on div "Copied done" at bounding box center [268, 163] width 7 height 7
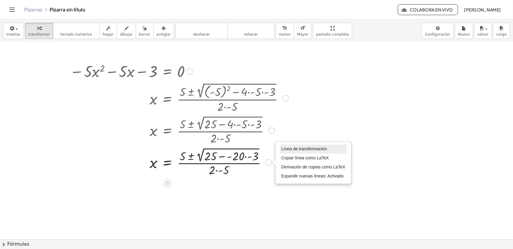
click at [306, 146] on li "Línea de transformación" at bounding box center [313, 149] width 67 height 9
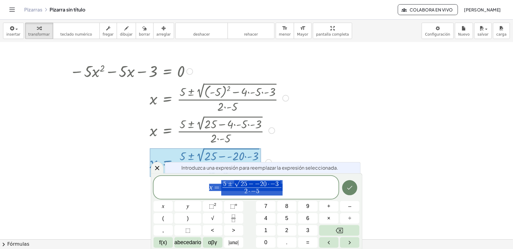
click at [346, 186] on icon "Hecho" at bounding box center [349, 187] width 7 height 7
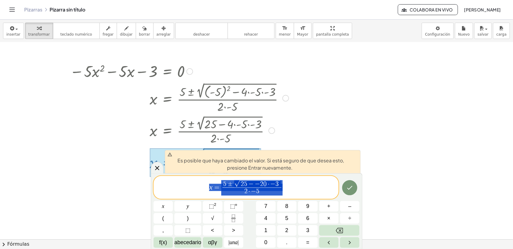
click at [376, 127] on div at bounding box center [256, 171] width 513 height 395
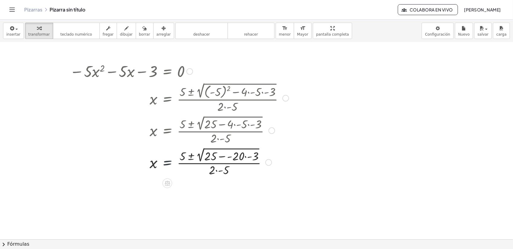
click at [173, 167] on div at bounding box center [179, 162] width 225 height 32
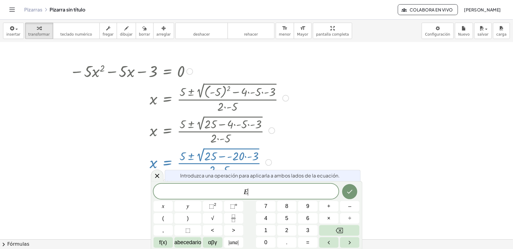
drag, startPoint x: 170, startPoint y: 165, endPoint x: 188, endPoint y: 176, distance: 21.5
click at [187, 178] on body "Actividades matemáticas comprensibles Pizarras Clases Cuenta v1.28.4 | Política…" at bounding box center [256, 124] width 513 height 249
click at [159, 176] on icon at bounding box center [157, 176] width 7 height 7
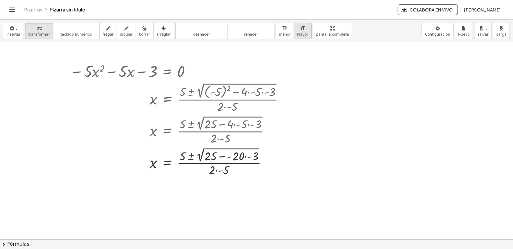
click at [300, 31] on icon "format_size" at bounding box center [303, 28] width 6 height 7
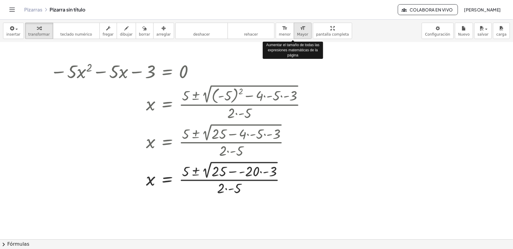
click at [300, 31] on icon "format_size" at bounding box center [303, 28] width 6 height 7
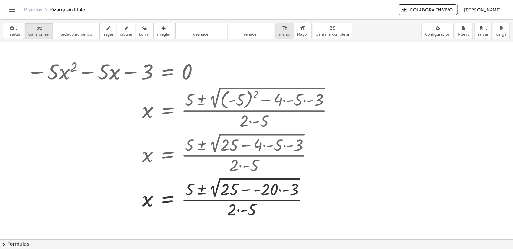
click at [282, 29] on icon "format_size" at bounding box center [285, 28] width 6 height 7
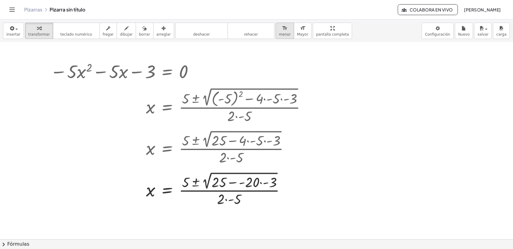
click at [282, 29] on icon "format_size" at bounding box center [285, 28] width 6 height 7
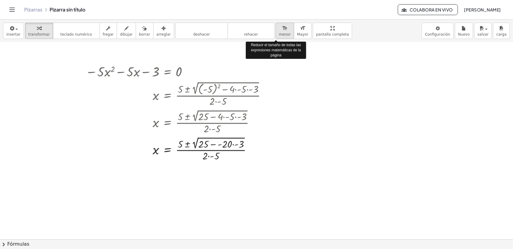
click at [282, 29] on icon "format_size" at bounding box center [285, 28] width 6 height 7
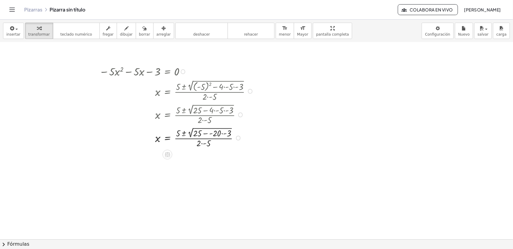
drag, startPoint x: 143, startPoint y: 71, endPoint x: 125, endPoint y: 96, distance: 30.7
click at [167, 72] on div "− · 5 · x 2 − · 5 · x − 3 = 0 x = · ( + 5 ± 2 √ ( + ( - 5 ) 2 − · 4 · - 5 · - 3…" at bounding box center [167, 72] width 0 height 0
drag, startPoint x: 125, startPoint y: 96, endPoint x: 203, endPoint y: 87, distance: 78.8
click at [203, 87] on div at bounding box center [177, 91] width 162 height 24
